Goal: Transaction & Acquisition: Purchase product/service

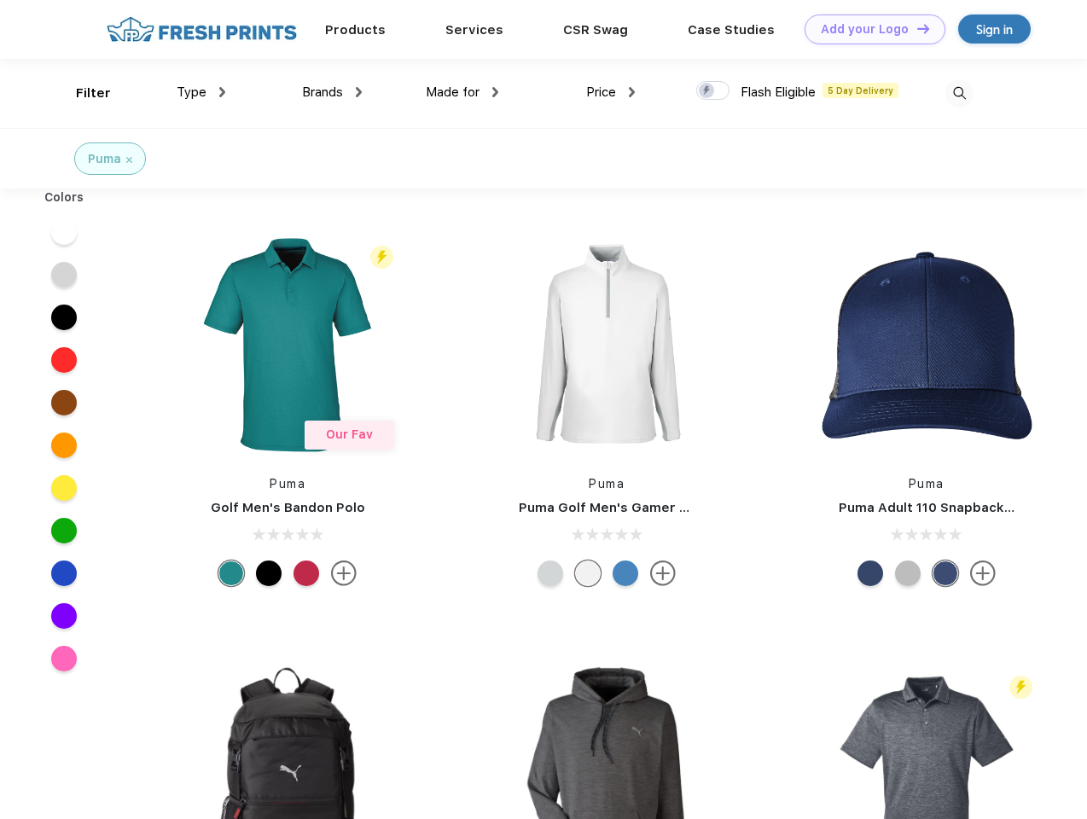
click at [868, 29] on link "Add your Logo Design Tool" at bounding box center [874, 30] width 141 height 30
click at [0, 0] on div "Design Tool" at bounding box center [0, 0] width 0 height 0
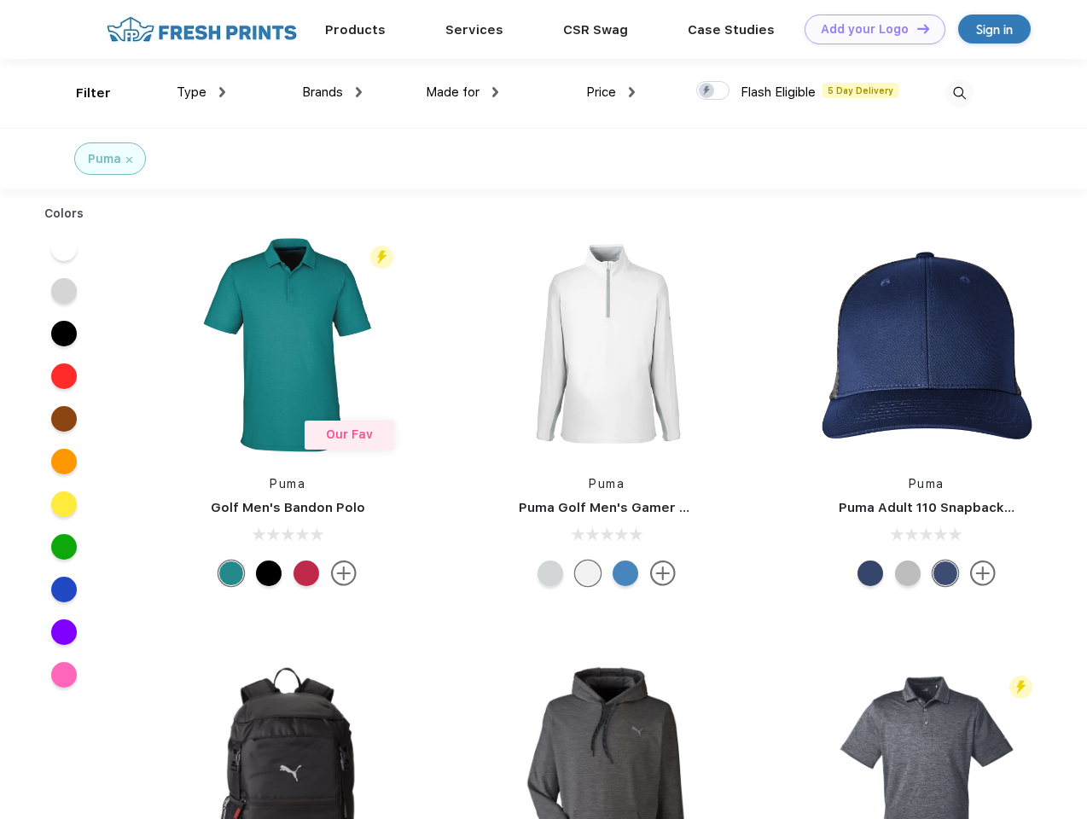
click at [915, 28] on link "Add your Logo Design Tool" at bounding box center [874, 30] width 141 height 30
click at [82, 93] on div "Filter" at bounding box center [93, 94] width 35 height 20
click at [201, 92] on span "Type" at bounding box center [192, 91] width 30 height 15
click at [332, 92] on span "Brands" at bounding box center [322, 91] width 41 height 15
click at [462, 92] on span "Made for" at bounding box center [453, 91] width 54 height 15
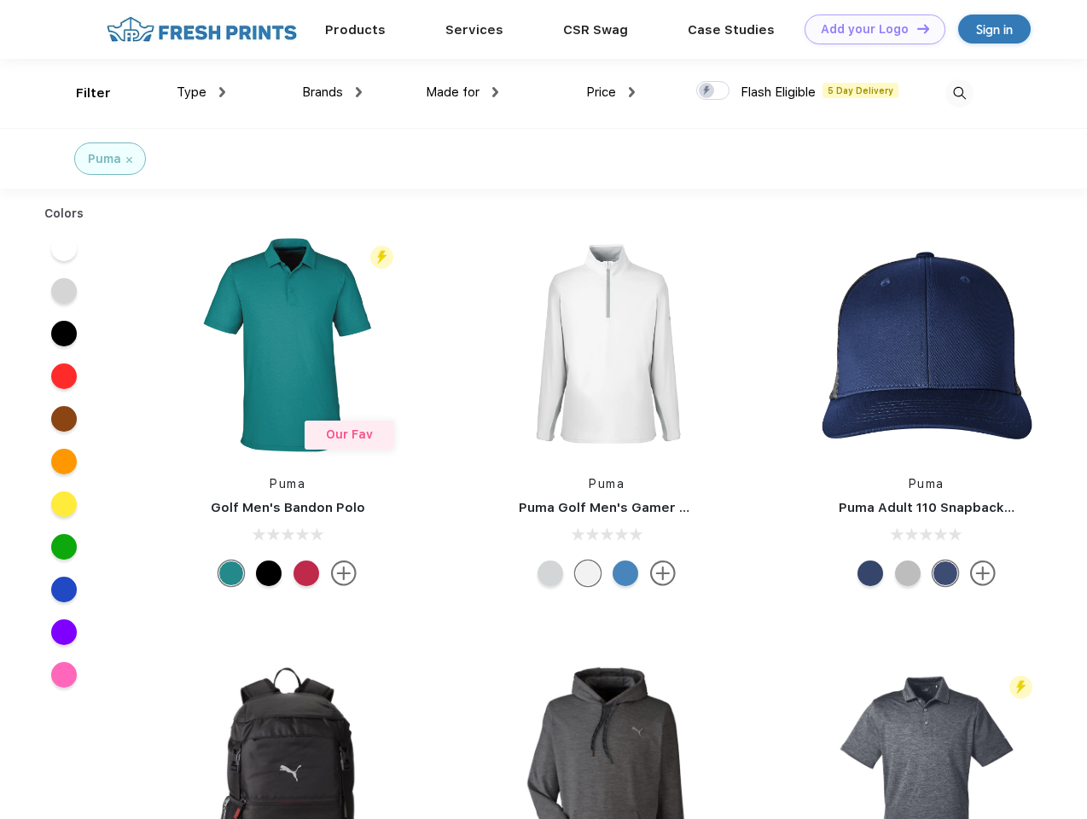
click at [611, 92] on span "Price" at bounding box center [601, 91] width 30 height 15
click at [713, 91] on div at bounding box center [712, 90] width 33 height 19
click at [707, 91] on input "checkbox" at bounding box center [701, 85] width 11 height 11
checkbox input "true"
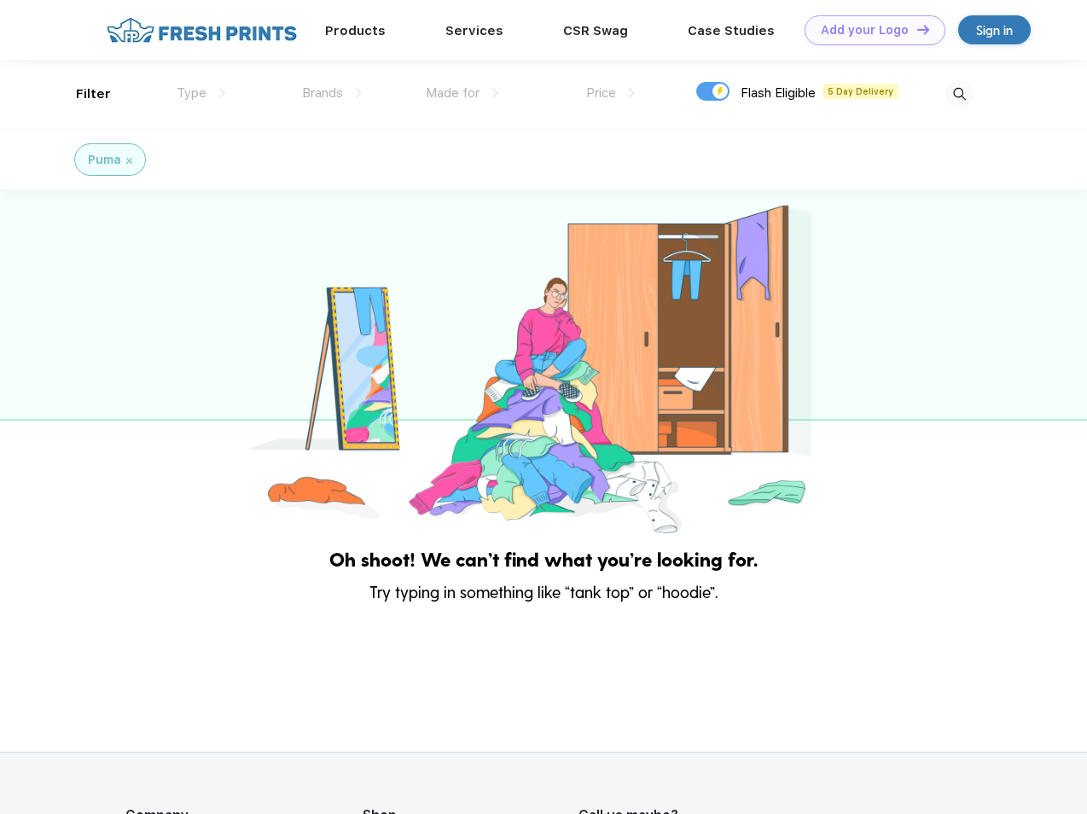
click at [959, 93] on img at bounding box center [959, 94] width 28 height 28
